Goal: Task Accomplishment & Management: Complete application form

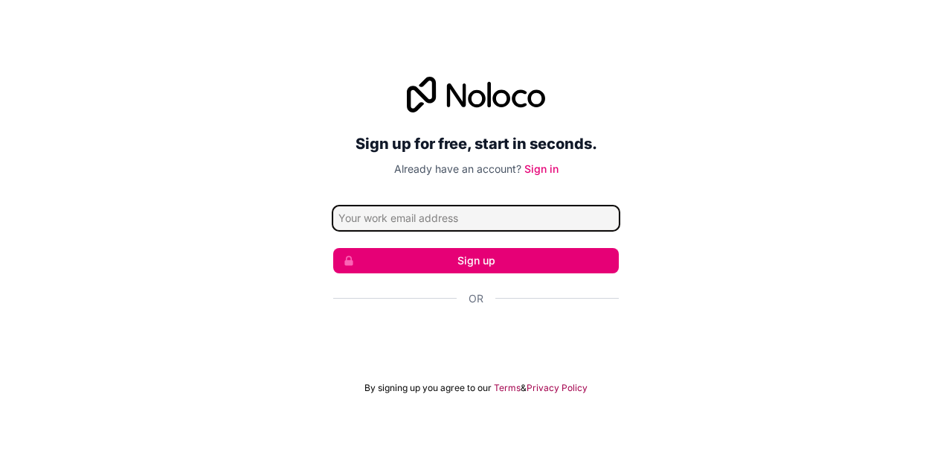
click at [497, 224] on input "Email address" at bounding box center [476, 218] width 286 height 24
type input "saadspamzzz@gmail.com"
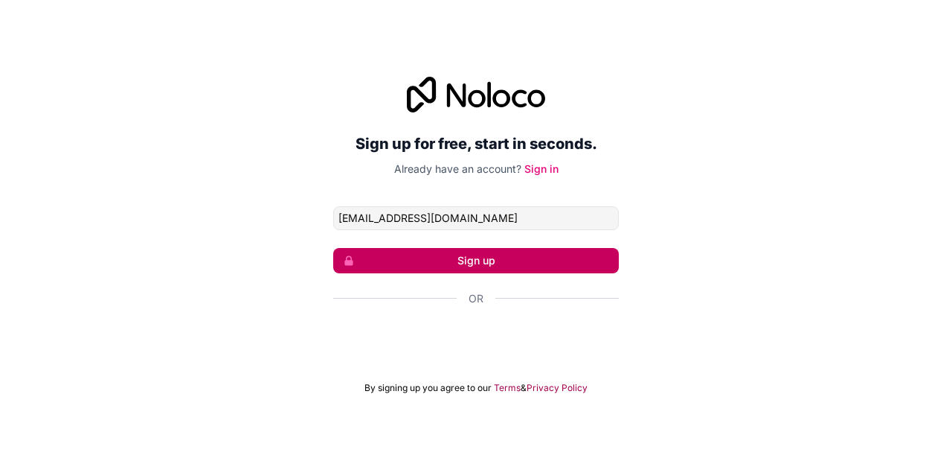
click at [491, 260] on button "Sign up" at bounding box center [476, 260] width 286 height 25
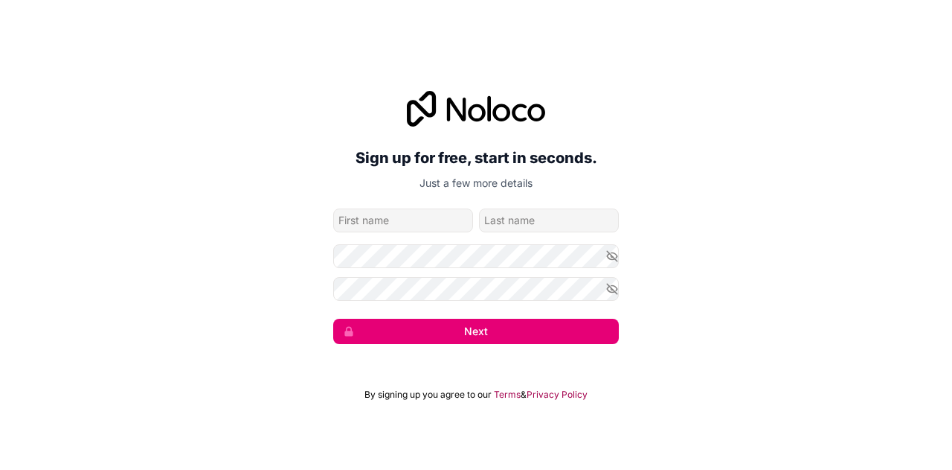
click at [402, 217] on input "given-name" at bounding box center [403, 220] width 140 height 24
type input "saad"
click at [527, 211] on input "family-name" at bounding box center [549, 220] width 140 height 24
type input "parkar"
click at [609, 289] on icon "button" at bounding box center [612, 288] width 13 height 13
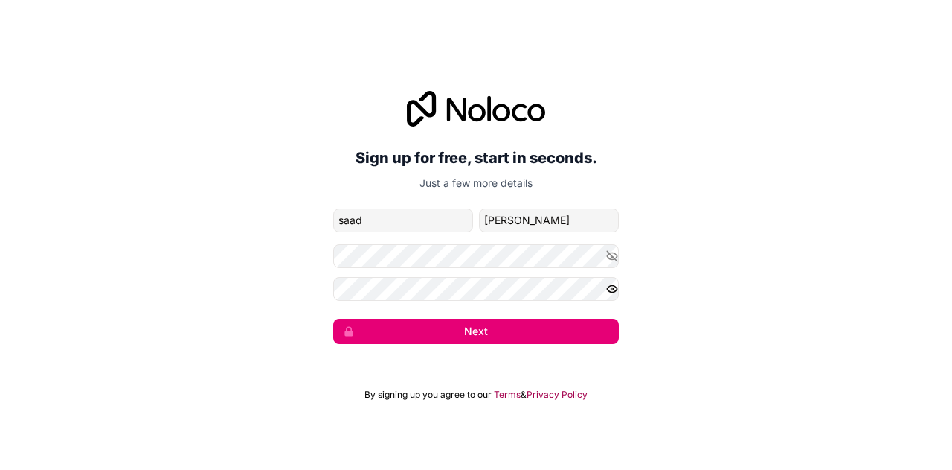
click at [609, 289] on icon "button" at bounding box center [612, 288] width 13 height 13
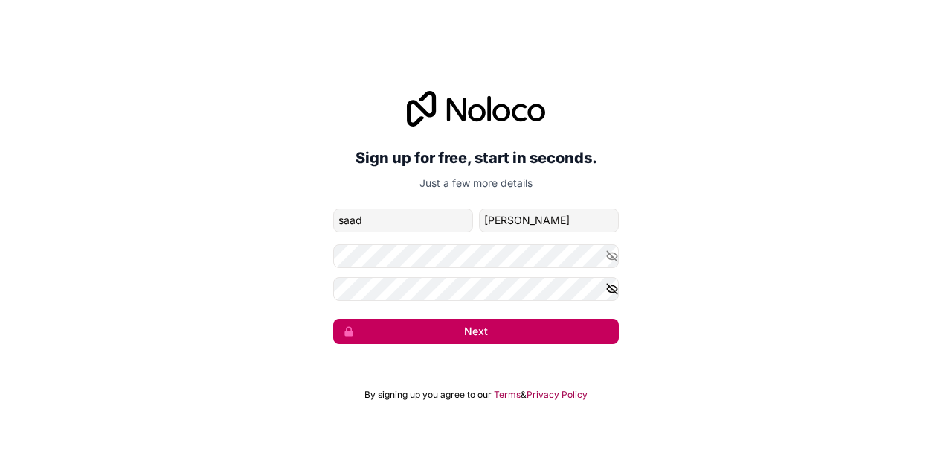
click at [549, 324] on button "Next" at bounding box center [476, 330] width 286 height 25
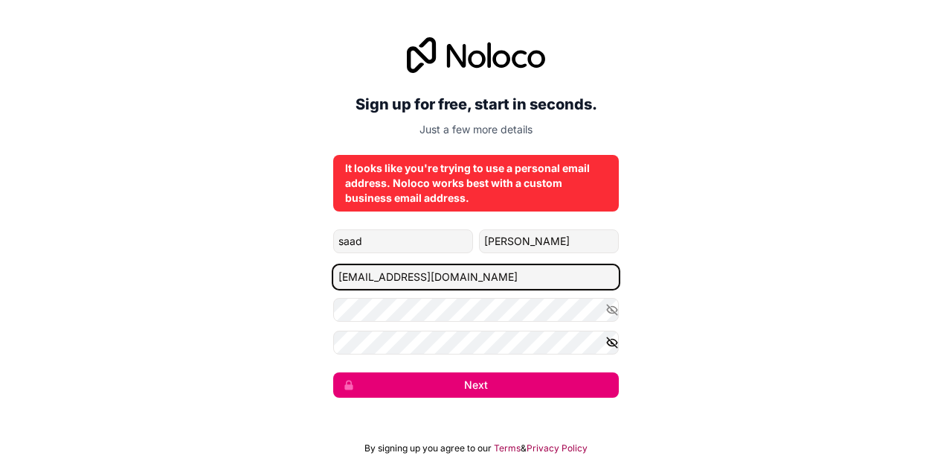
click at [557, 272] on input "saadspamzzz@gmail.com" at bounding box center [476, 277] width 286 height 24
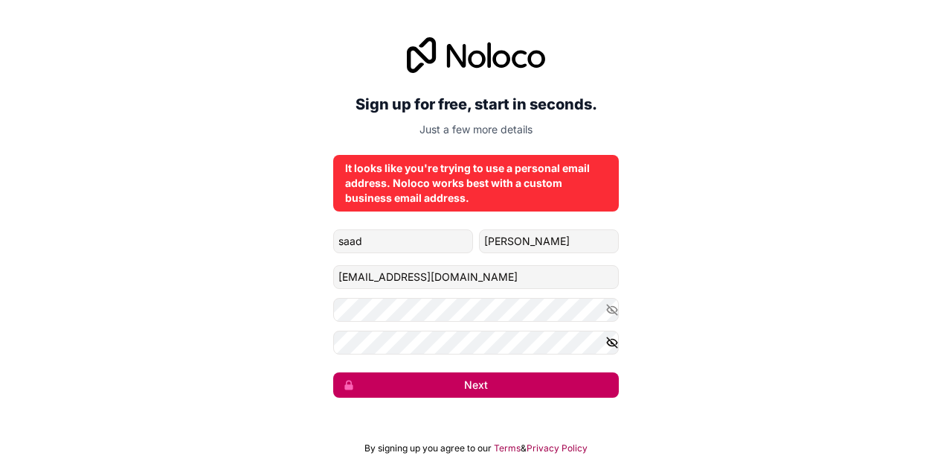
click at [518, 381] on button "Next" at bounding box center [476, 384] width 286 height 25
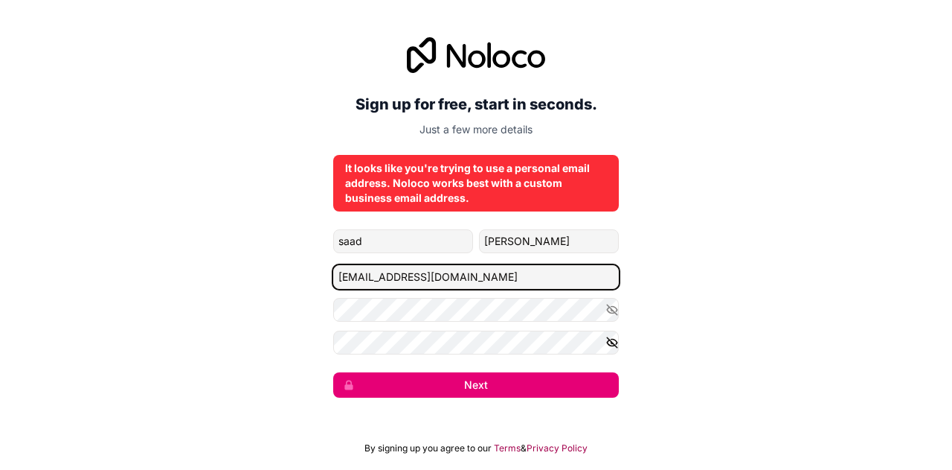
click at [444, 276] on input "Saadspamzzz@gmail.com" at bounding box center [476, 277] width 286 height 24
type input "Saadspamzz@saad.com"
click at [333, 372] on button "Next" at bounding box center [476, 384] width 286 height 25
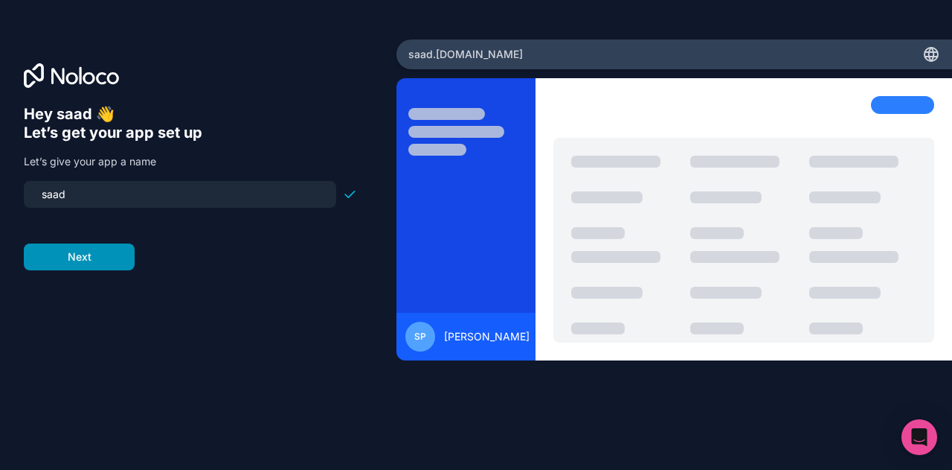
click at [54, 254] on button "Next" at bounding box center [79, 256] width 111 height 27
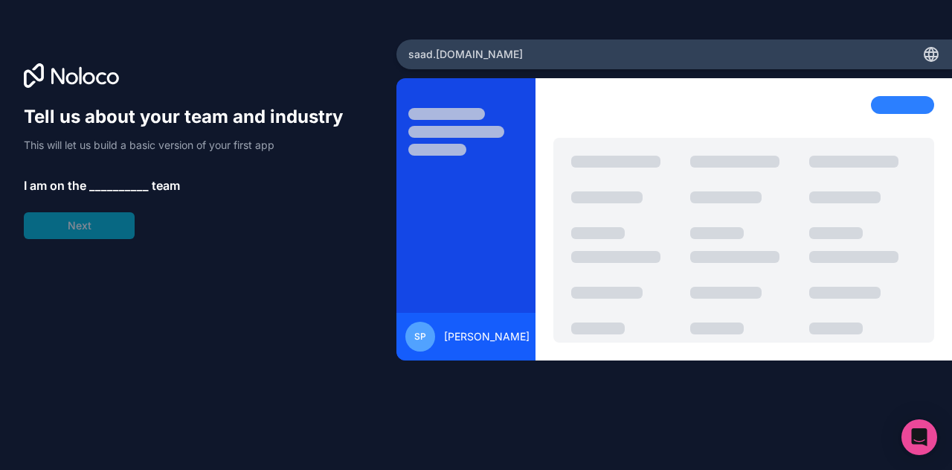
click at [77, 217] on div "Tell us about your team and industry This will let us build a basic version of …" at bounding box center [190, 172] width 333 height 134
click at [134, 186] on span "__________" at bounding box center [119, 185] width 60 height 18
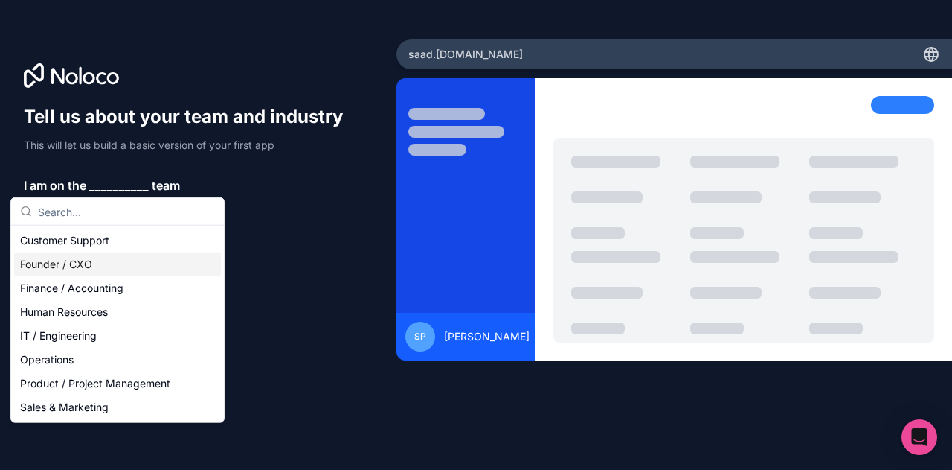
click at [110, 252] on div "Founder / CXO" at bounding box center [117, 264] width 207 height 24
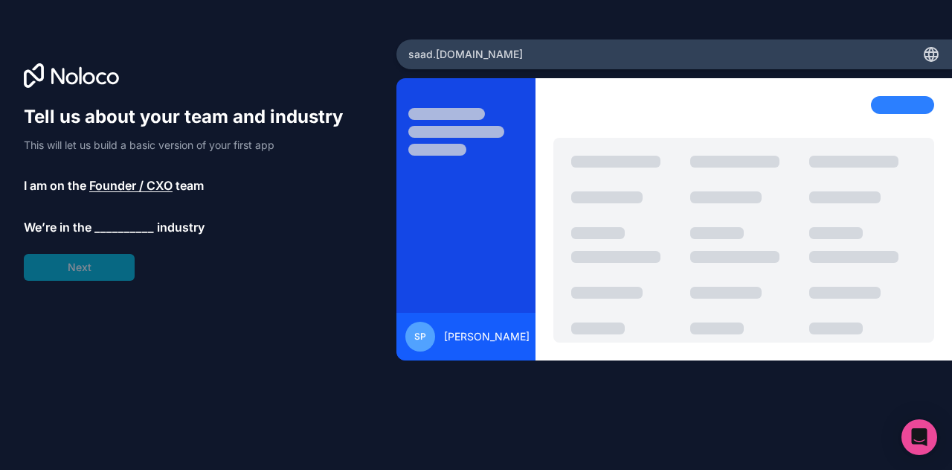
click at [138, 231] on span "__________" at bounding box center [124, 227] width 60 height 18
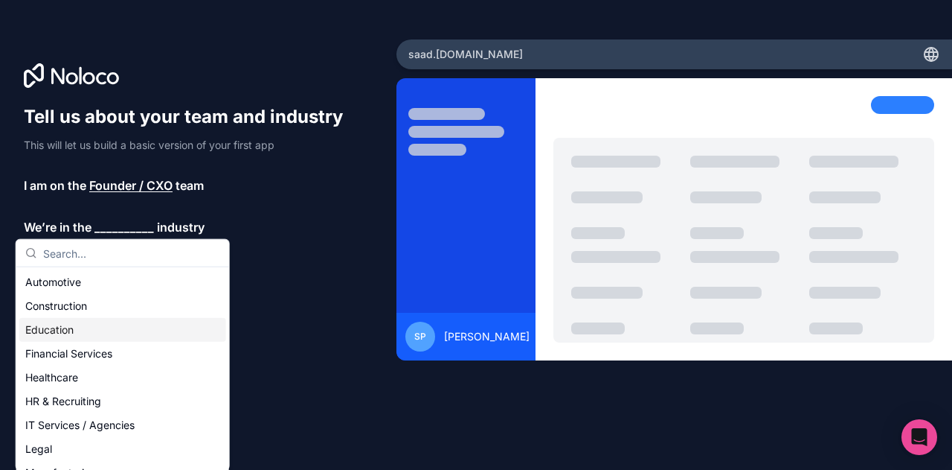
scroll to position [25, 0]
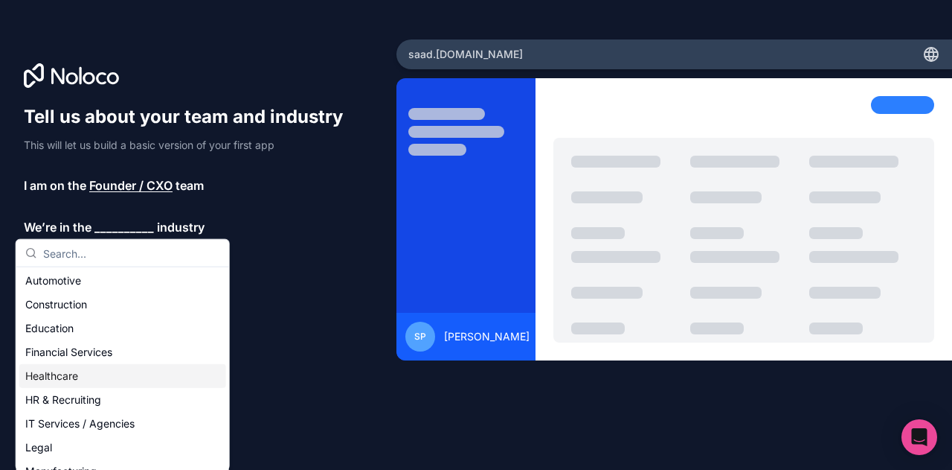
click at [90, 373] on div "Healthcare" at bounding box center [122, 376] width 207 height 24
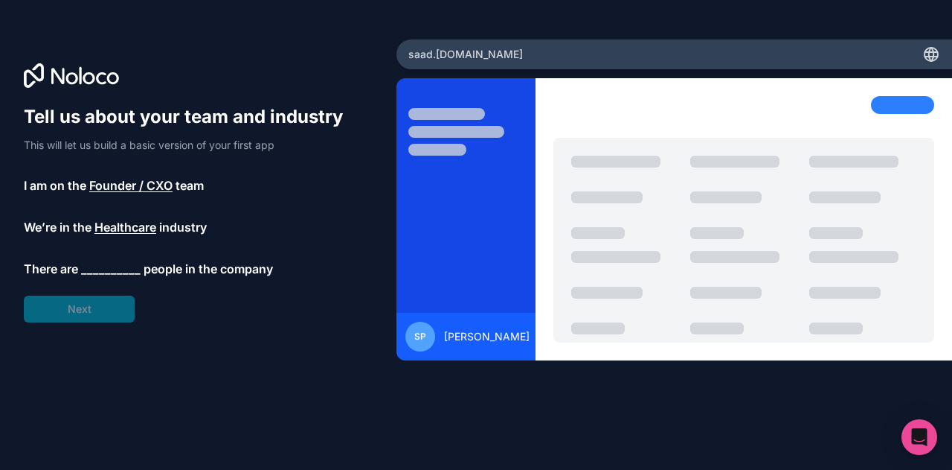
click at [102, 266] on span "__________" at bounding box center [111, 269] width 60 height 18
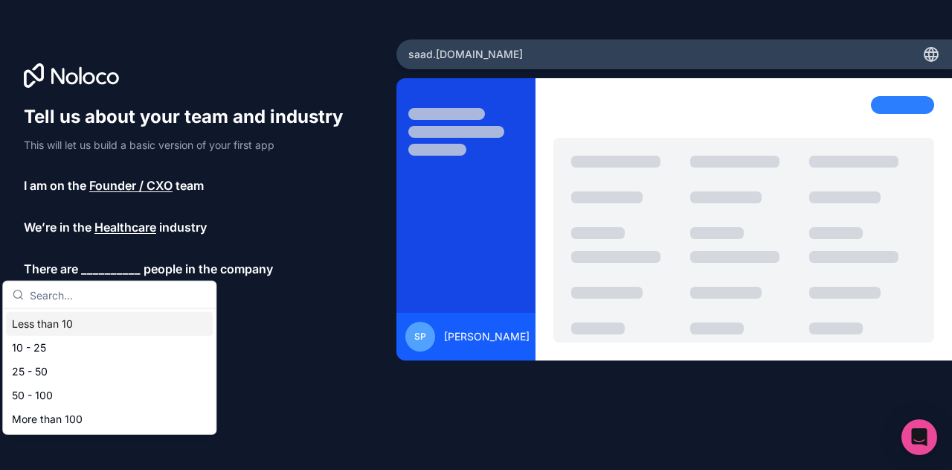
click at [88, 331] on div "Less than 10" at bounding box center [109, 324] width 207 height 24
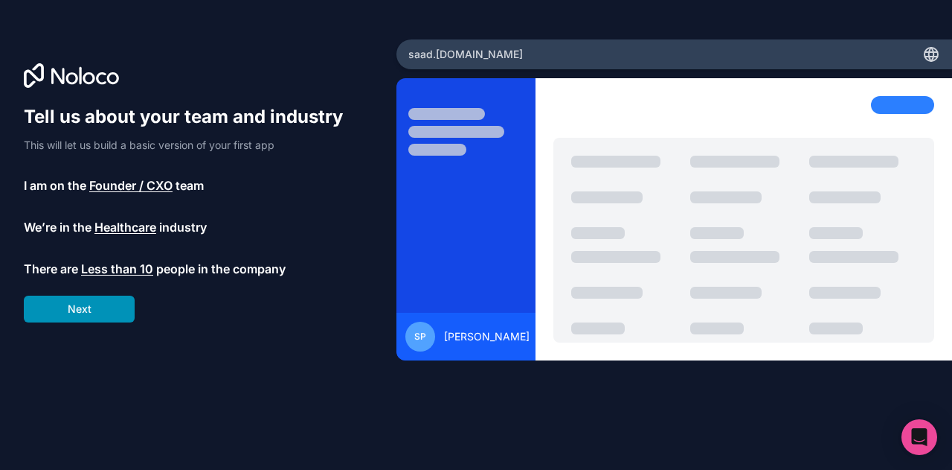
click at [110, 307] on button "Next" at bounding box center [79, 308] width 111 height 27
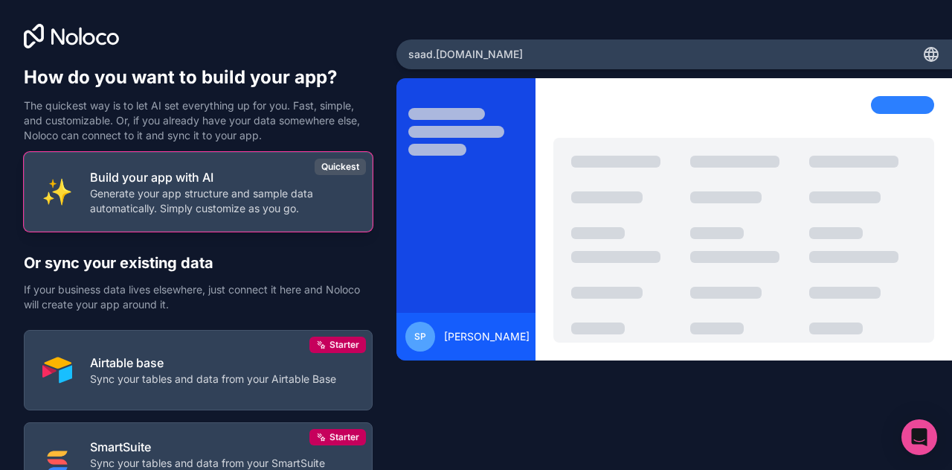
click at [268, 193] on p "Generate your app structure and sample data automatically. Simply customize as …" at bounding box center [222, 201] width 264 height 30
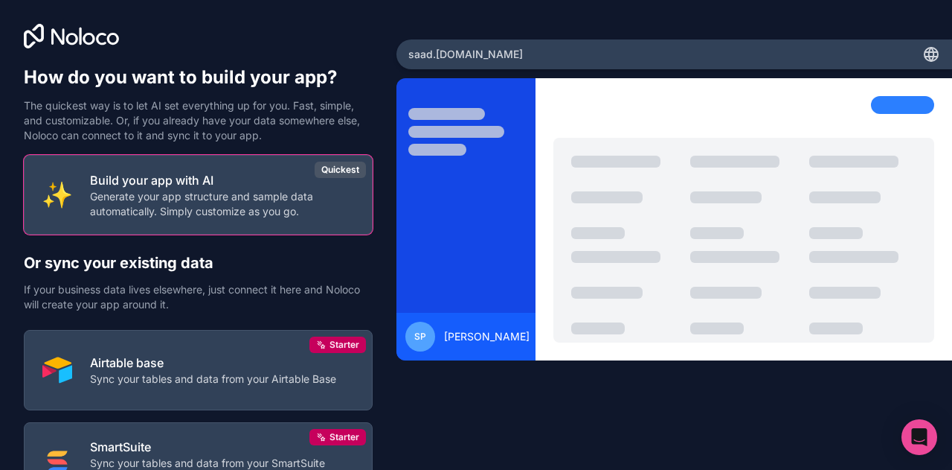
scroll to position [131, 0]
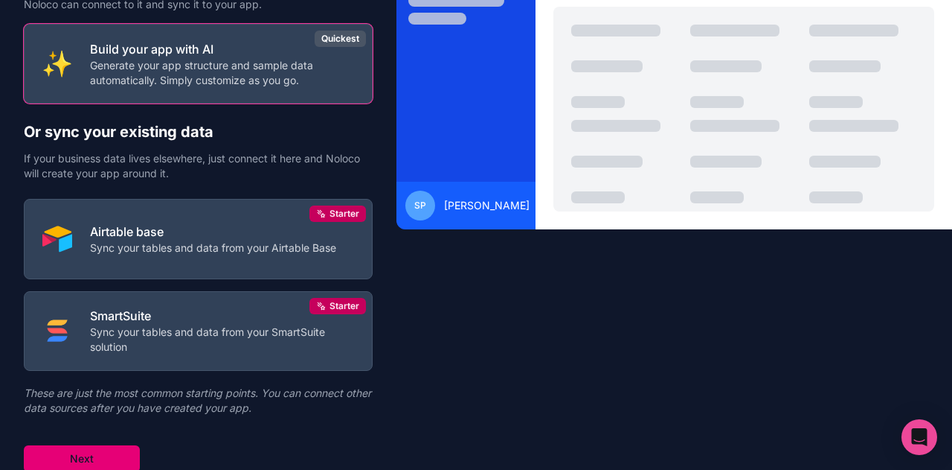
click at [79, 448] on button "Next" at bounding box center [82, 458] width 116 height 27
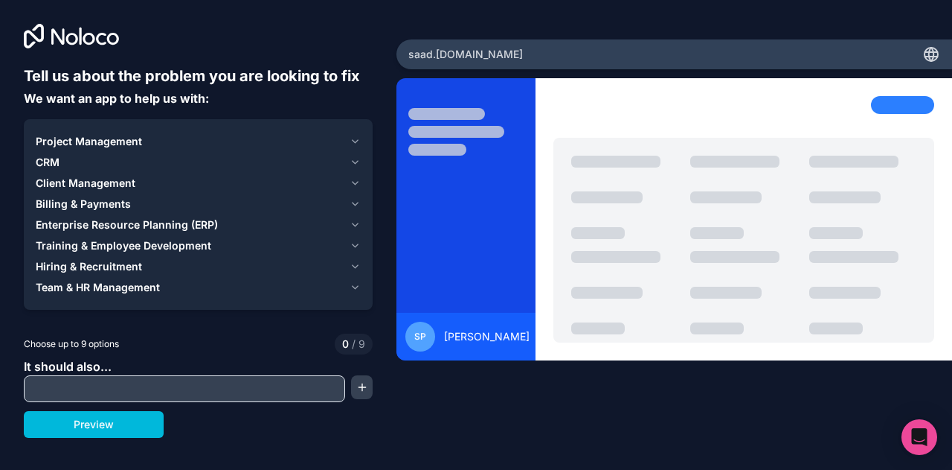
click at [333, 141] on div "Project Management" at bounding box center [190, 141] width 308 height 15
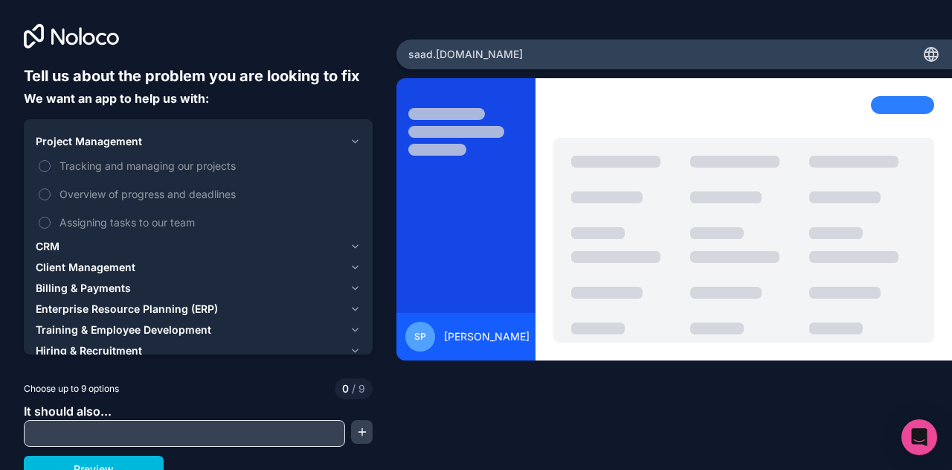
click at [88, 168] on span "Tracking and managing our projects" at bounding box center [209, 166] width 298 height 16
click at [51, 168] on button "Tracking and managing our projects" at bounding box center [45, 166] width 12 height 12
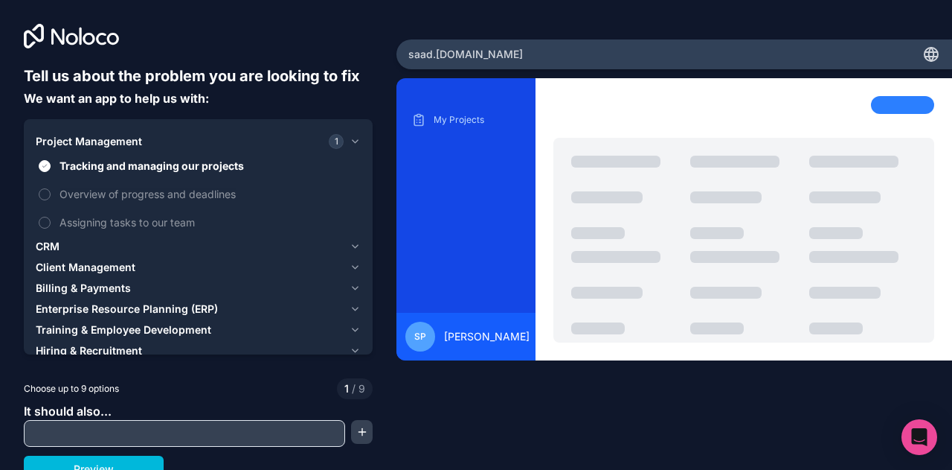
click at [47, 183] on label "Overview of progress and deadlines" at bounding box center [198, 194] width 325 height 28
click at [47, 188] on button "Overview of progress and deadlines" at bounding box center [45, 194] width 12 height 12
click at [55, 217] on label "Assigning tasks to our team" at bounding box center [198, 222] width 325 height 28
click at [51, 217] on button "Assigning tasks to our team" at bounding box center [45, 223] width 12 height 12
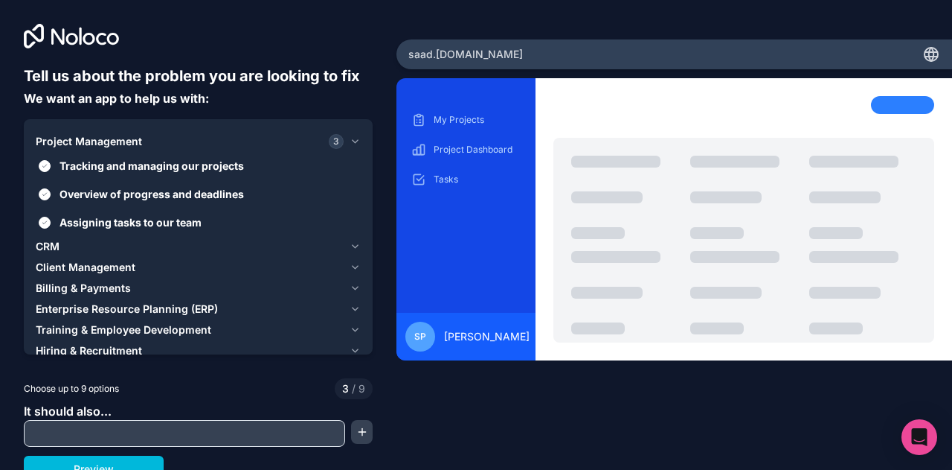
click at [241, 134] on div "Project Management 3" at bounding box center [190, 141] width 308 height 15
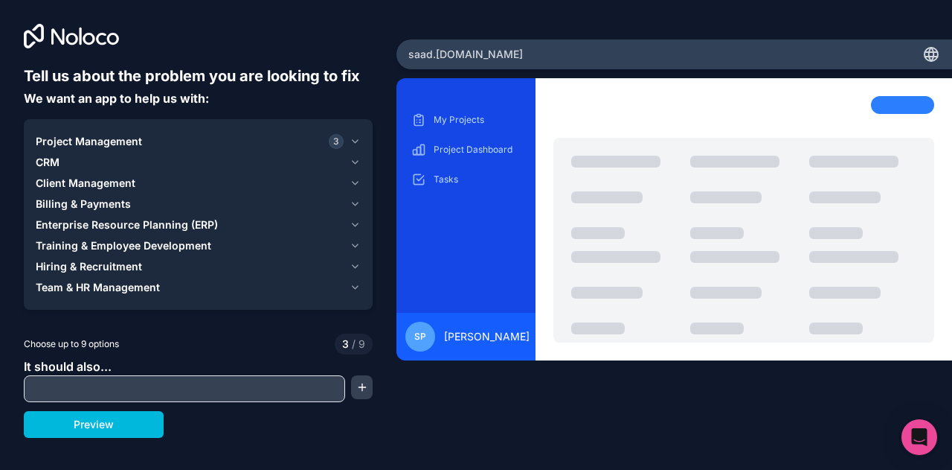
click at [74, 164] on div "CRM" at bounding box center [190, 162] width 308 height 15
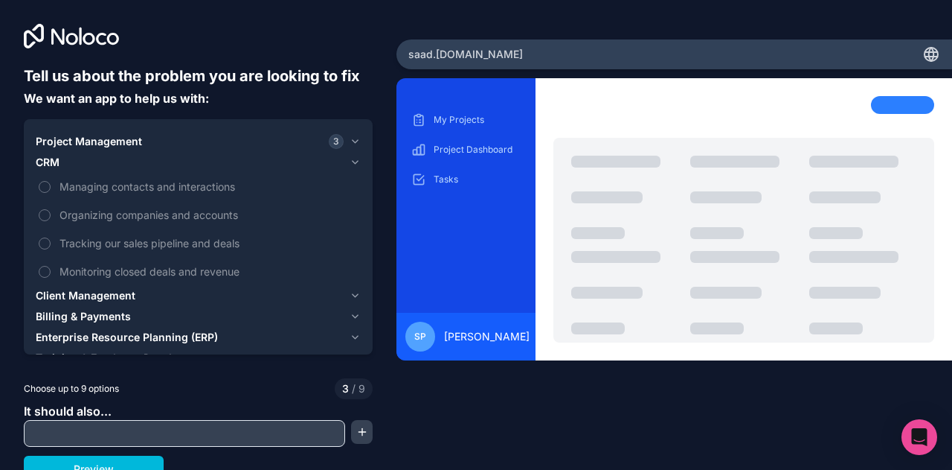
click at [54, 190] on label "Managing contacts and interactions" at bounding box center [198, 187] width 325 height 28
click at [51, 190] on button "Managing contacts and interactions" at bounding box center [45, 187] width 12 height 12
click at [51, 214] on label "Organizing companies and accounts" at bounding box center [198, 215] width 325 height 28
click at [51, 214] on button "Organizing companies and accounts" at bounding box center [45, 215] width 12 height 12
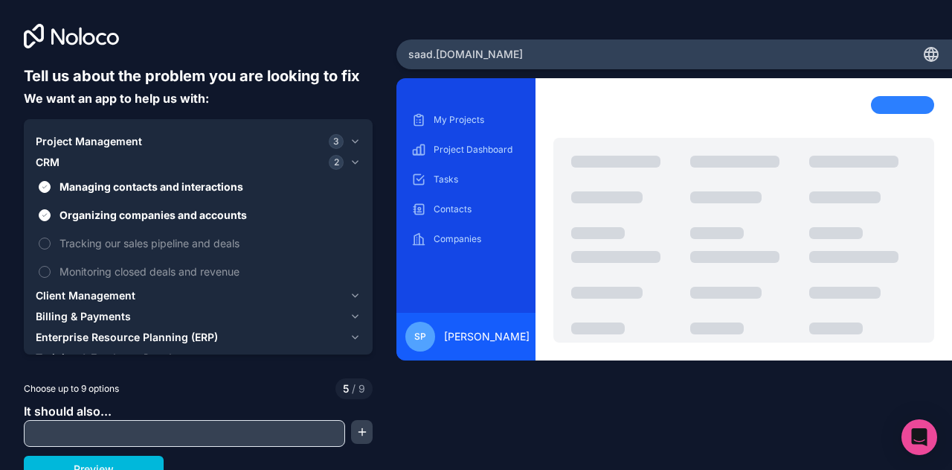
click at [55, 218] on label "Organizing companies and accounts" at bounding box center [198, 215] width 325 height 28
click at [51, 218] on button "Organizing companies and accounts" at bounding box center [45, 215] width 12 height 12
click at [53, 237] on label "Tracking our sales pipeline and deals" at bounding box center [198, 243] width 325 height 28
click at [51, 237] on button "Tracking our sales pipeline and deals" at bounding box center [45, 243] width 12 height 12
click at [53, 237] on label "Tracking our sales pipeline and deals" at bounding box center [198, 243] width 325 height 28
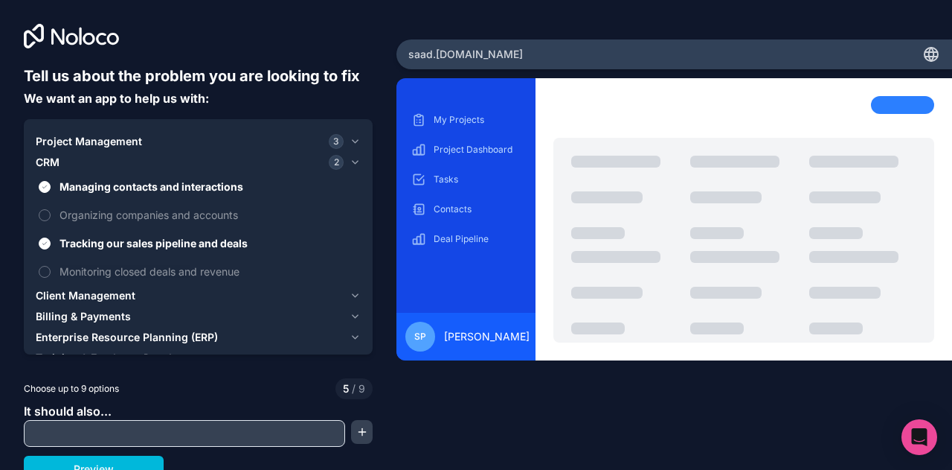
click at [51, 237] on button "Tracking our sales pipeline and deals" at bounding box center [45, 243] width 12 height 12
click at [53, 237] on label "Tracking our sales pipeline and deals" at bounding box center [198, 243] width 325 height 28
click at [51, 237] on button "Tracking our sales pipeline and deals" at bounding box center [45, 243] width 12 height 12
click at [50, 266] on label "Monitoring closed deals and revenue" at bounding box center [198, 271] width 325 height 28
click at [50, 266] on button "Monitoring closed deals and revenue" at bounding box center [45, 272] width 12 height 12
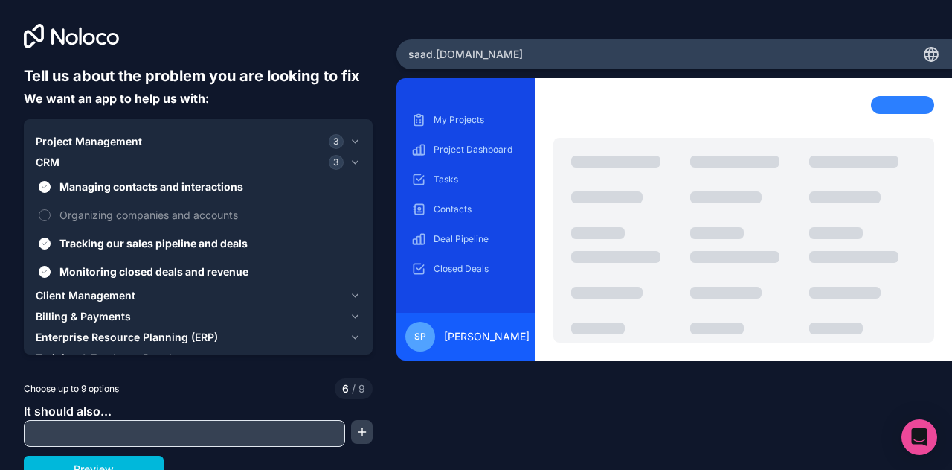
click at [141, 164] on div "CRM 3" at bounding box center [190, 162] width 308 height 15
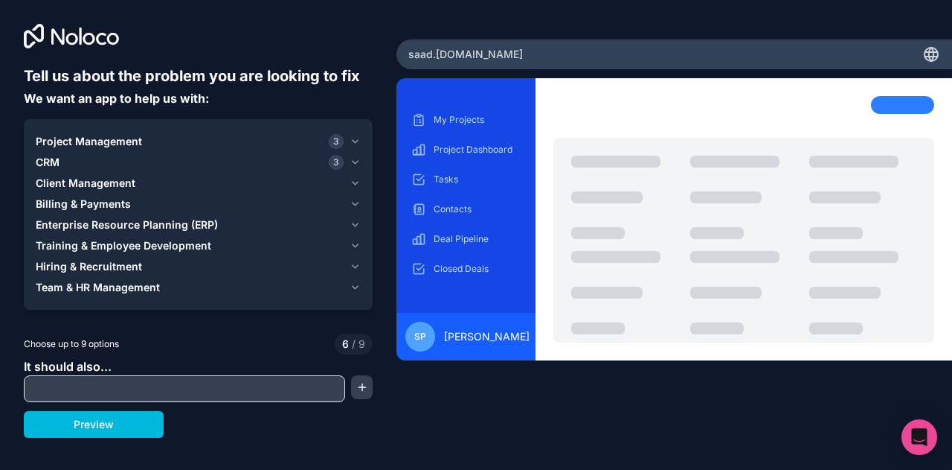
click at [127, 182] on span "Client Management" at bounding box center [86, 183] width 100 height 15
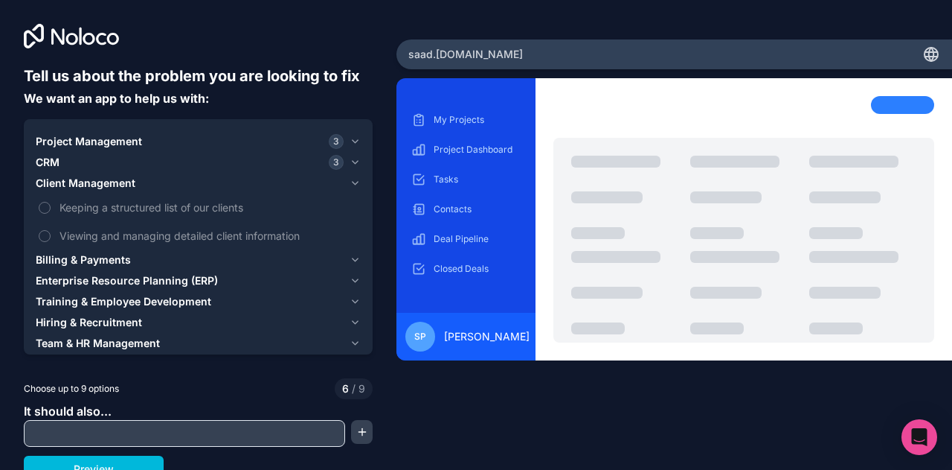
click at [104, 217] on label "Keeping a structured list of our clients" at bounding box center [198, 207] width 325 height 28
click at [51, 214] on button "Keeping a structured list of our clients" at bounding box center [45, 208] width 12 height 12
click at [106, 230] on span "Viewing and managing detailed client information" at bounding box center [209, 236] width 298 height 16
click at [51, 230] on button "Viewing and managing detailed client information" at bounding box center [45, 236] width 12 height 12
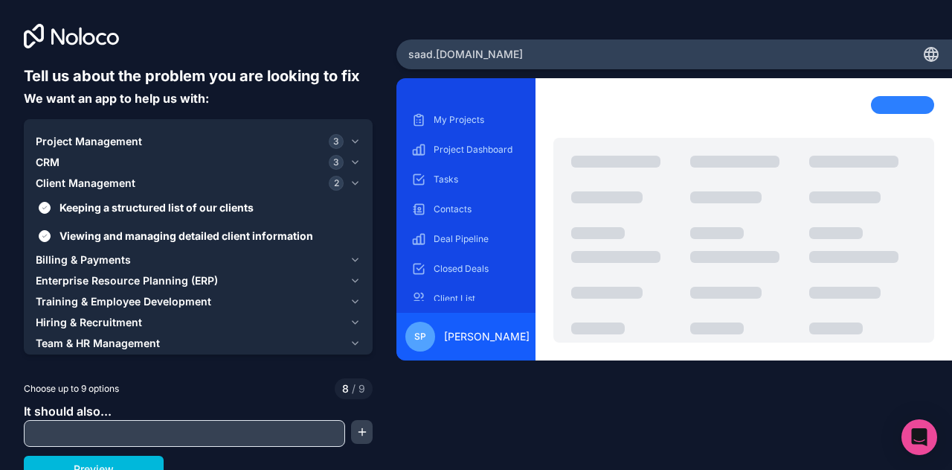
click at [107, 259] on span "Billing & Payments" at bounding box center [83, 259] width 95 height 15
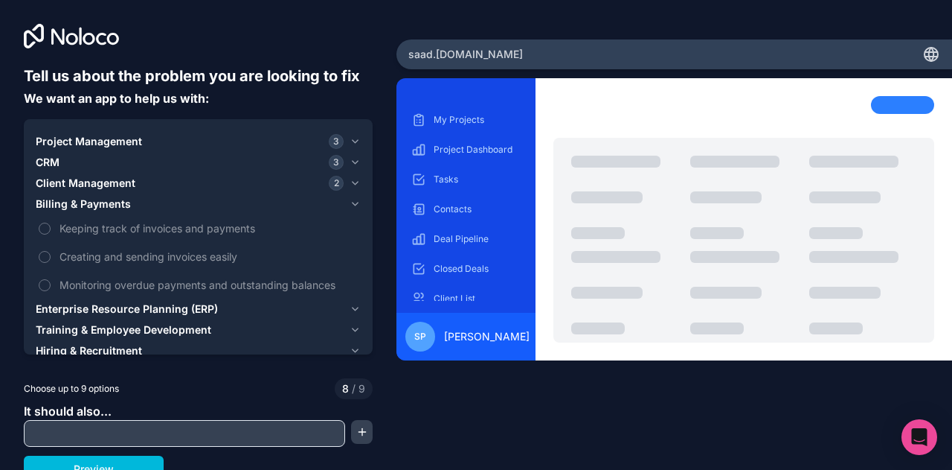
click at [115, 223] on span "Keeping track of invoices and payments" at bounding box center [209, 228] width 298 height 16
click at [51, 223] on button "Keeping track of invoices and payments" at bounding box center [45, 228] width 12 height 12
click at [116, 245] on label "Creating and sending invoices easily" at bounding box center [198, 257] width 325 height 28
click at [128, 263] on span "Creating and sending invoices easily" at bounding box center [209, 257] width 298 height 16
click at [124, 281] on span "Monitoring overdue payments and outstanding balances" at bounding box center [209, 285] width 298 height 16
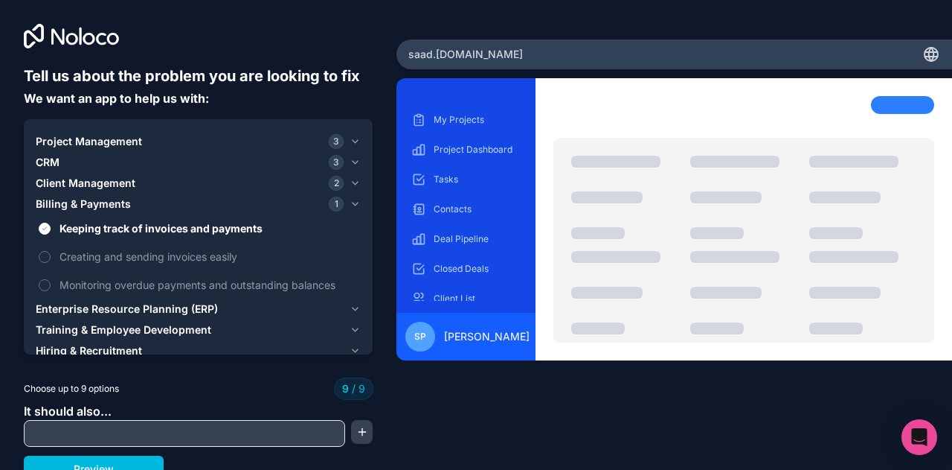
click at [98, 255] on span "Creating and sending invoices easily" at bounding box center [209, 257] width 298 height 16
click at [132, 219] on label "Keeping track of invoices and payments" at bounding box center [198, 228] width 325 height 28
click at [51, 222] on button "Keeping track of invoices and payments" at bounding box center [45, 228] width 12 height 12
click at [150, 207] on div "Billing & Payments" at bounding box center [190, 203] width 308 height 15
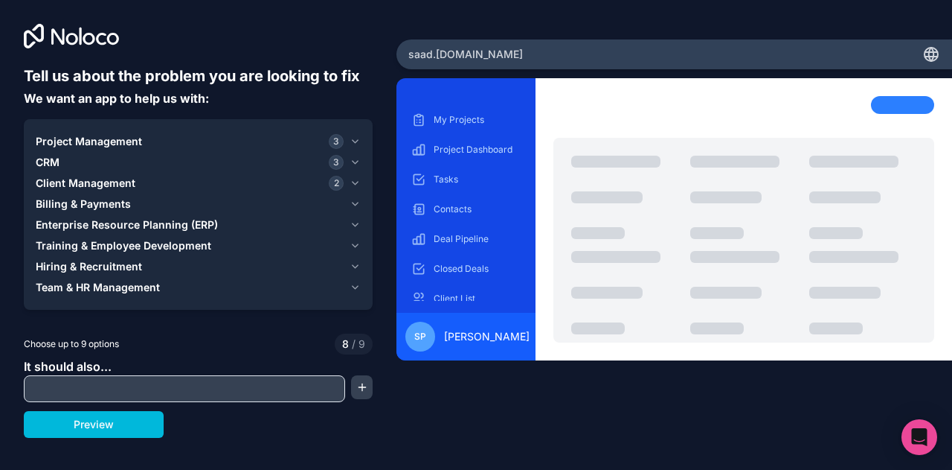
click at [217, 158] on div "CRM 3" at bounding box center [190, 162] width 308 height 15
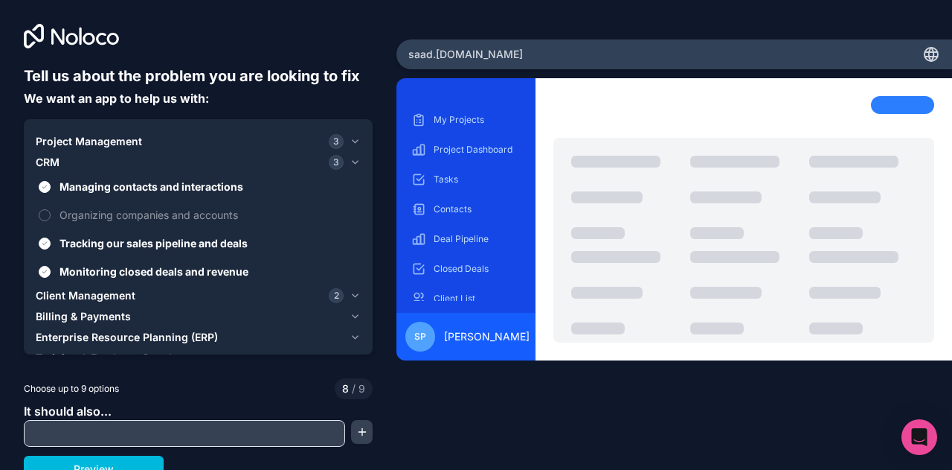
click at [126, 241] on span "Tracking our sales pipeline and deals" at bounding box center [209, 243] width 298 height 16
click at [51, 241] on button "Tracking our sales pipeline and deals" at bounding box center [45, 243] width 12 height 12
click at [126, 269] on span "Monitoring closed deals and revenue" at bounding box center [209, 271] width 298 height 16
click at [51, 269] on button "Monitoring closed deals and revenue" at bounding box center [45, 272] width 12 height 12
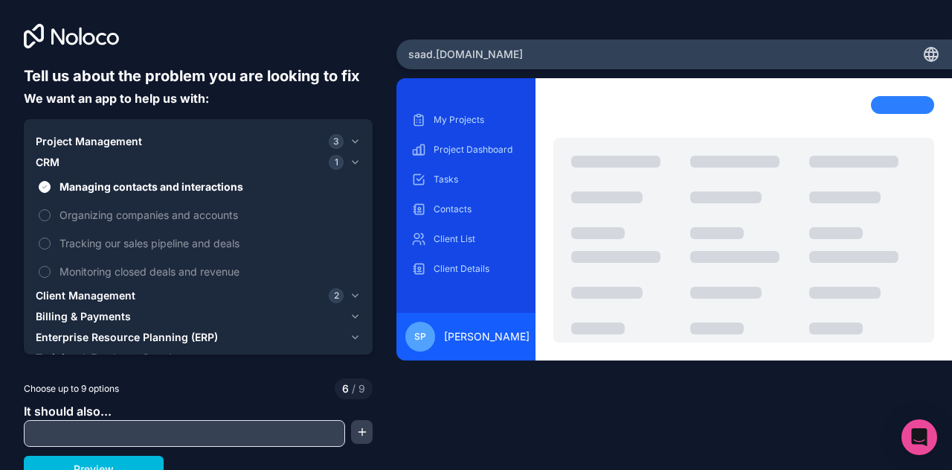
click at [182, 170] on button "CRM 1" at bounding box center [198, 162] width 325 height 21
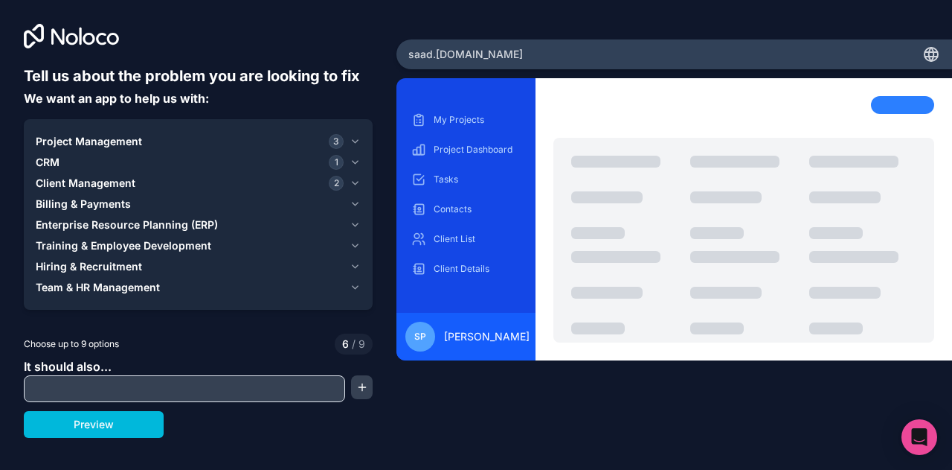
click at [213, 127] on div "Project Management 3 CRM 1 Client Management 2 Billing & Payments Enterprise Re…" at bounding box center [198, 214] width 349 height 190
click at [201, 141] on div "Project Management 3" at bounding box center [190, 141] width 308 height 15
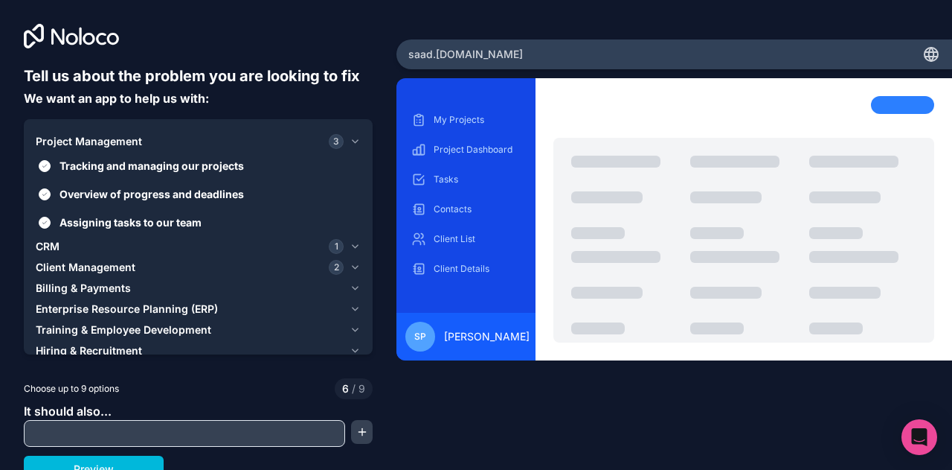
click at [147, 218] on span "Assigning tasks to our team" at bounding box center [209, 222] width 298 height 16
click at [51, 218] on button "Assigning tasks to our team" at bounding box center [45, 223] width 12 height 12
click at [171, 192] on span "Overview of progress and deadlines" at bounding box center [209, 194] width 298 height 16
click at [51, 192] on button "Overview of progress and deadlines" at bounding box center [45, 194] width 12 height 12
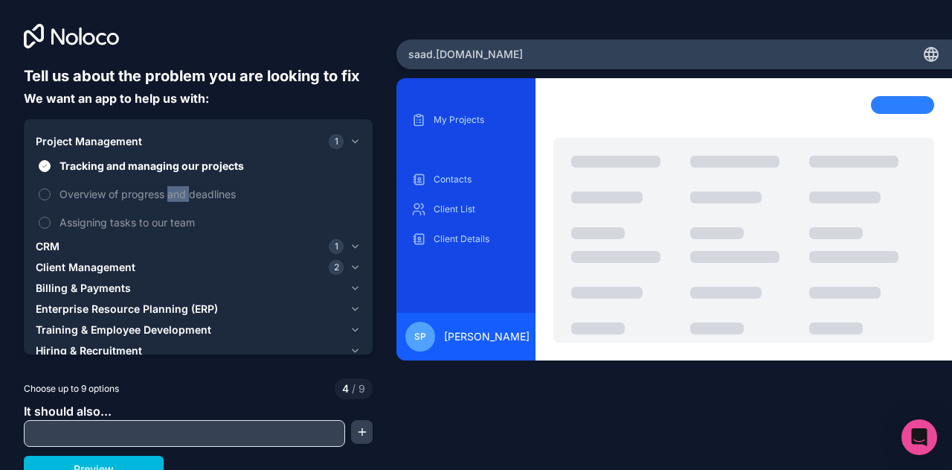
click at [171, 192] on span "Overview of progress and deadlines" at bounding box center [209, 194] width 298 height 16
click at [51, 192] on button "Overview of progress and deadlines" at bounding box center [45, 194] width 12 height 12
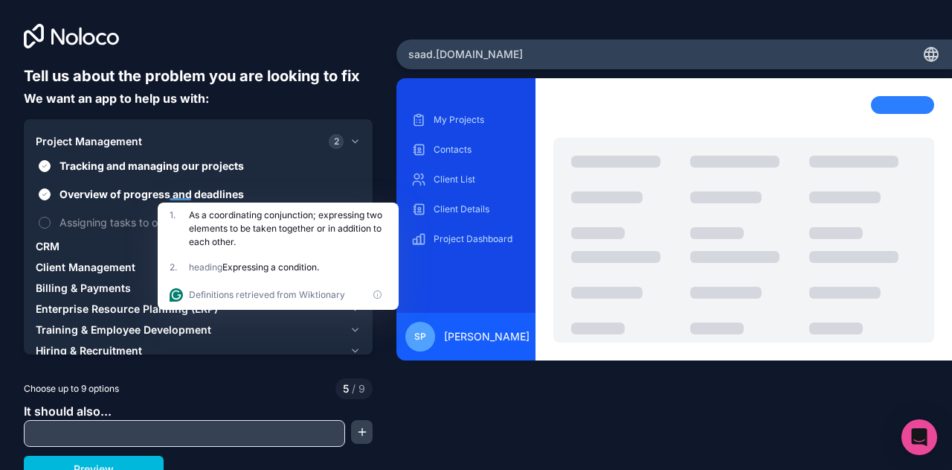
click at [206, 158] on span "Tracking and managing our projects" at bounding box center [209, 166] width 298 height 16
click at [51, 160] on button "Tracking and managing our projects" at bounding box center [45, 166] width 12 height 12
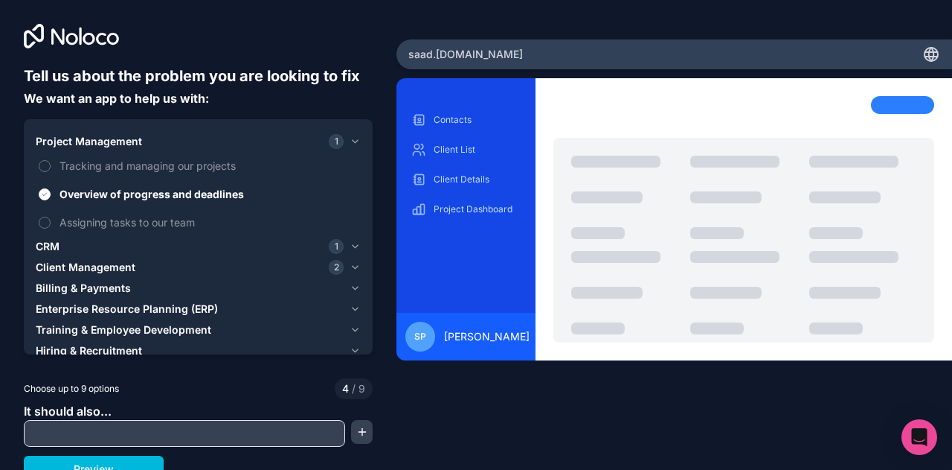
click at [171, 197] on span "Overview of progress and deadlines" at bounding box center [209, 194] width 298 height 16
click at [51, 197] on button "Overview of progress and deadlines" at bounding box center [45, 194] width 12 height 12
click at [226, 137] on div "Project Management" at bounding box center [190, 141] width 308 height 15
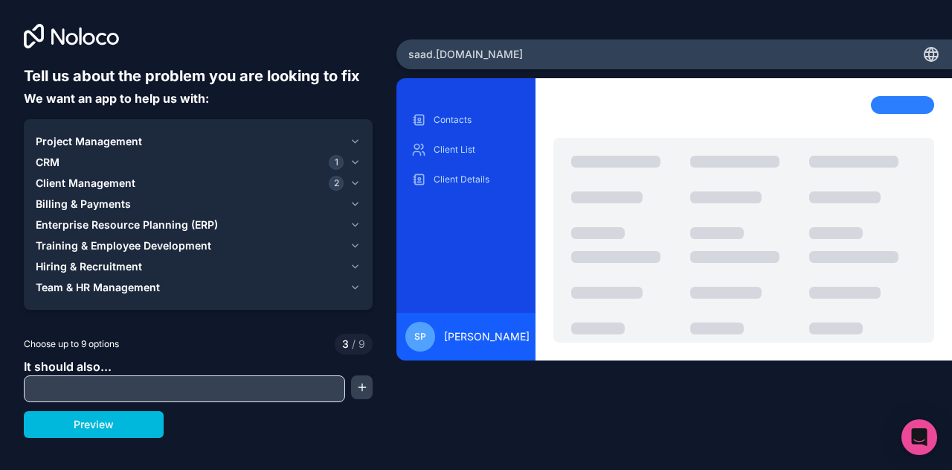
click at [134, 391] on input "text" at bounding box center [185, 388] width 314 height 21
click at [122, 429] on button "Preview" at bounding box center [94, 424] width 140 height 27
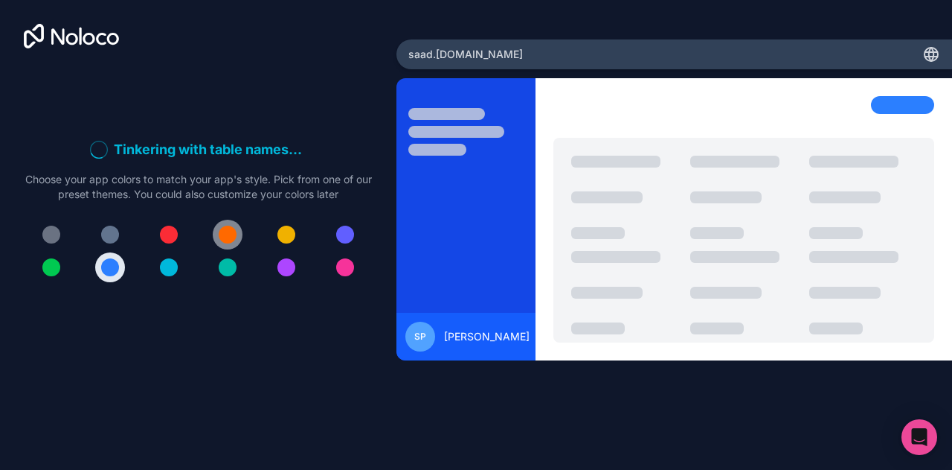
click at [226, 233] on div at bounding box center [228, 234] width 18 height 18
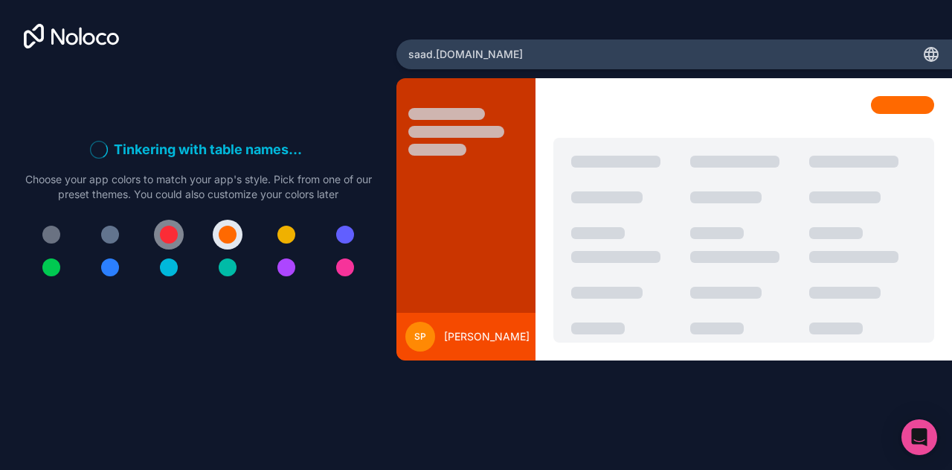
click at [169, 224] on button at bounding box center [169, 234] width 30 height 30
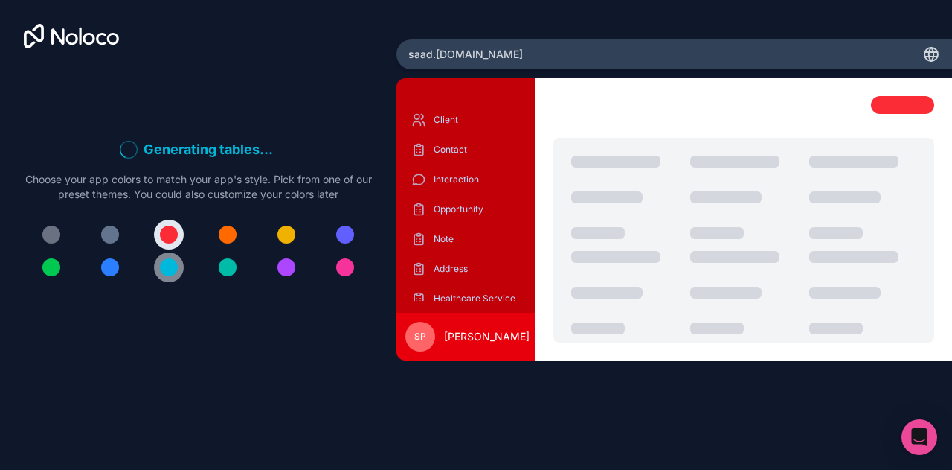
click at [177, 266] on div at bounding box center [169, 267] width 18 height 18
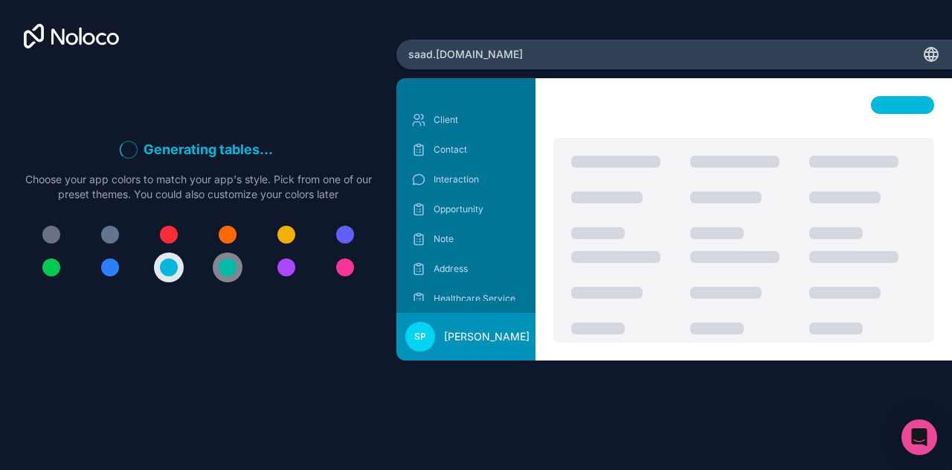
click at [226, 275] on div at bounding box center [228, 267] width 18 height 18
